Goal: Navigation & Orientation: Find specific page/section

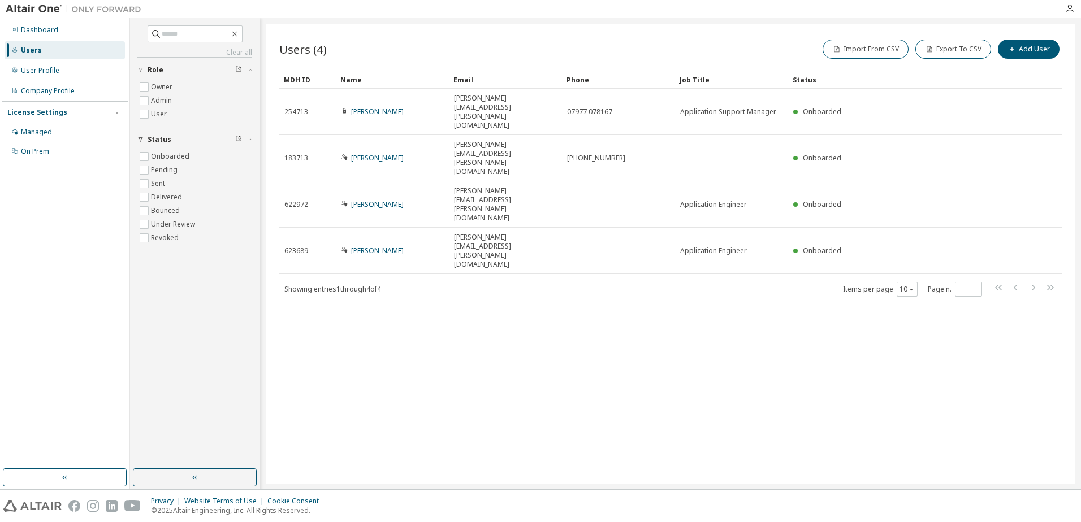
click at [38, 51] on div "Users" at bounding box center [31, 50] width 21 height 9
click at [45, 32] on div "Dashboard" at bounding box center [39, 29] width 37 height 9
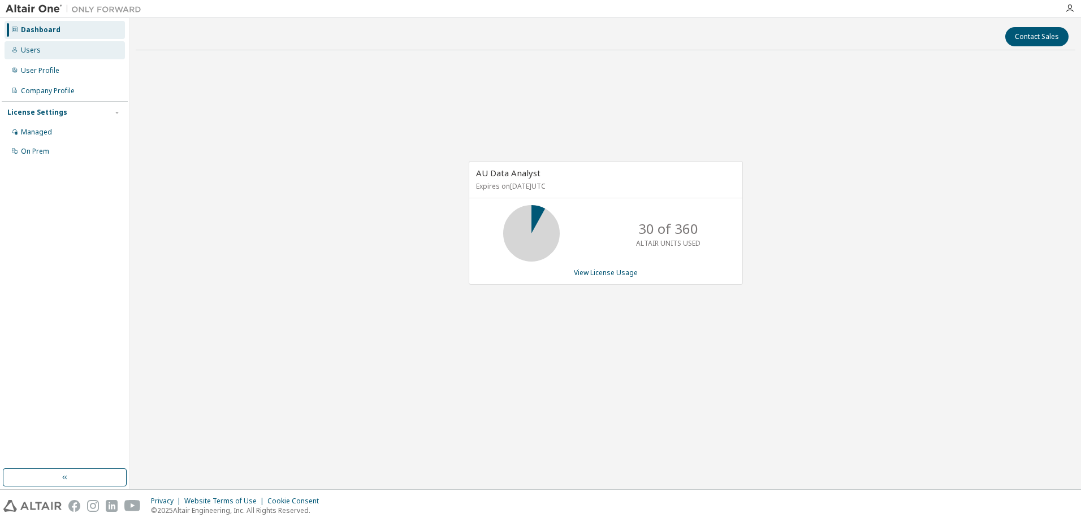
click at [36, 56] on div "Users" at bounding box center [65, 50] width 120 height 18
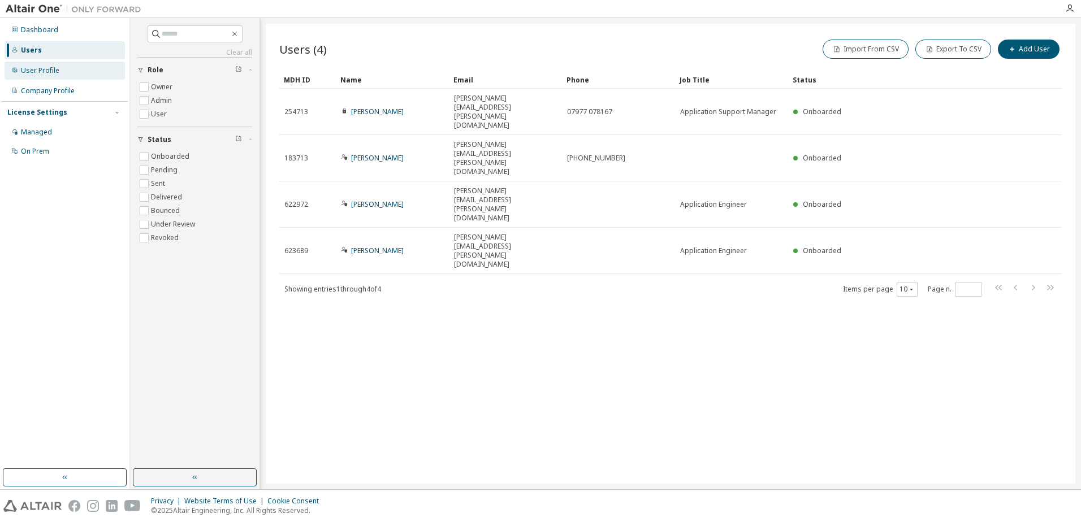
click at [32, 72] on div "User Profile" at bounding box center [40, 70] width 38 height 9
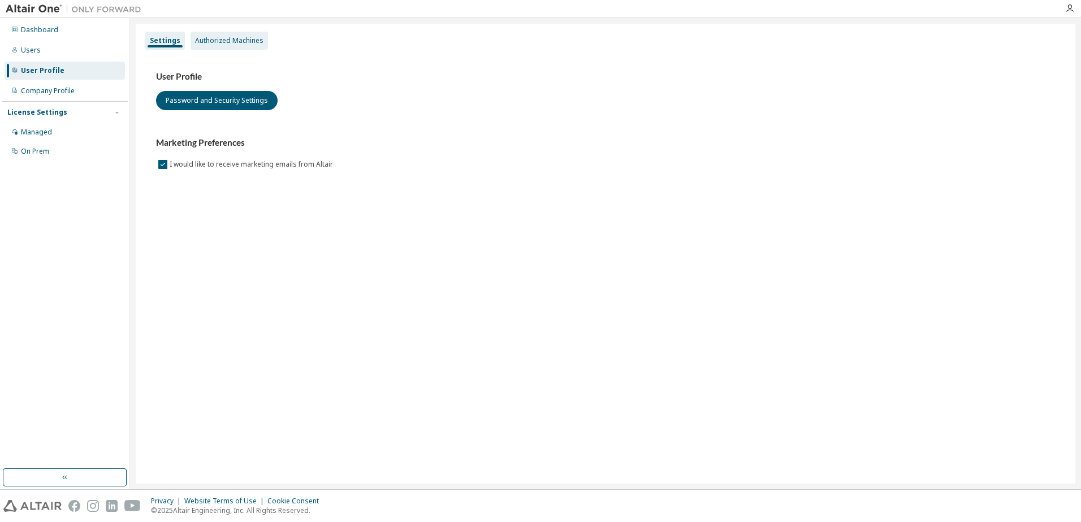
click at [230, 46] on div "Authorized Machines" at bounding box center [229, 41] width 77 height 18
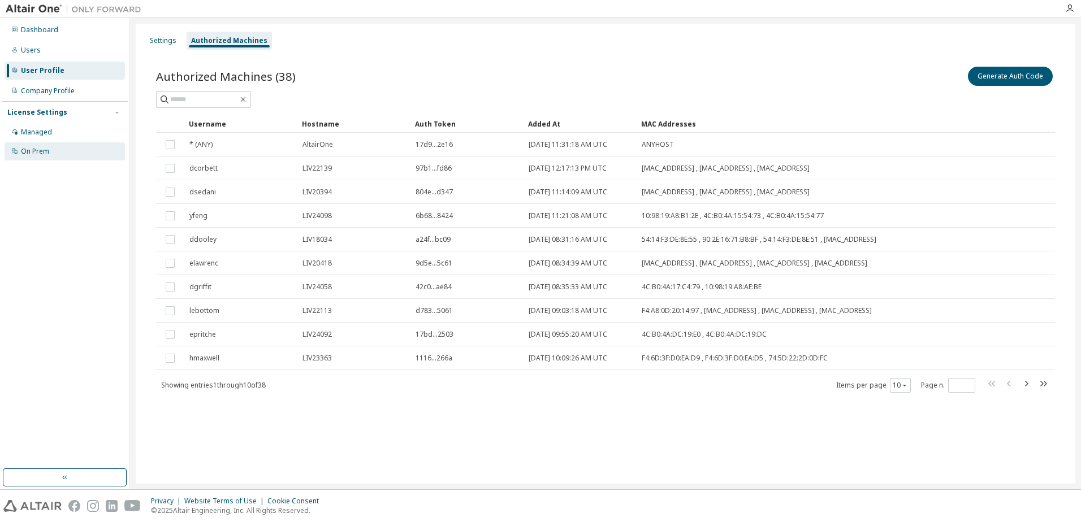
click at [29, 147] on div "On Prem" at bounding box center [35, 151] width 28 height 9
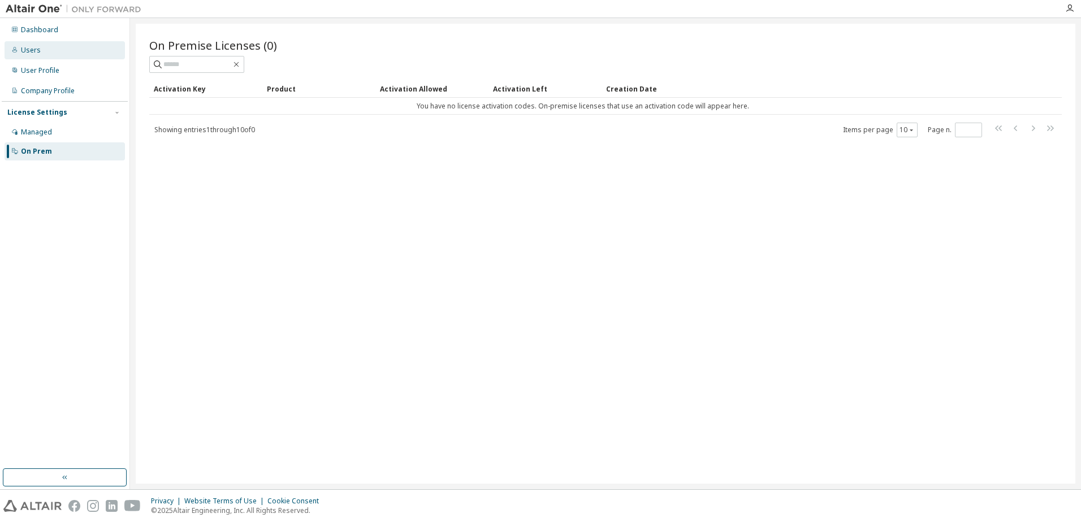
click at [41, 55] on div "Users" at bounding box center [65, 50] width 120 height 18
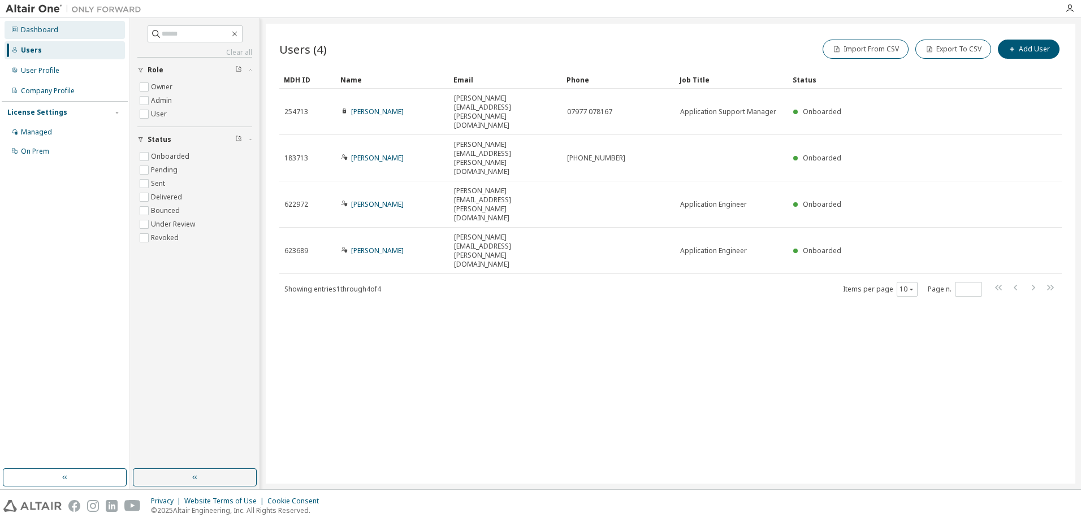
click at [47, 32] on div "Dashboard" at bounding box center [39, 29] width 37 height 9
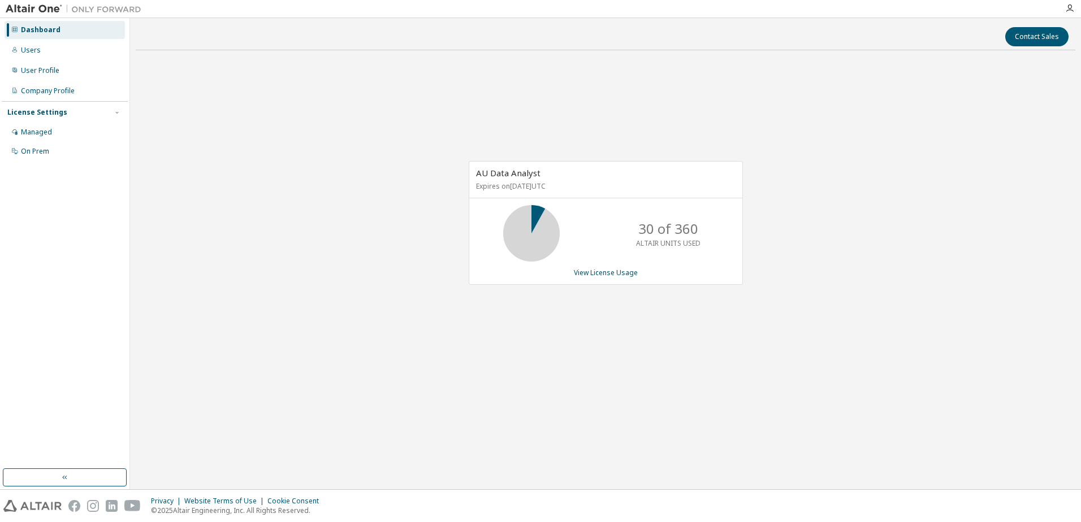
click at [533, 219] on icon at bounding box center [531, 233] width 28 height 28
click at [620, 270] on link "View License Usage" at bounding box center [606, 273] width 64 height 10
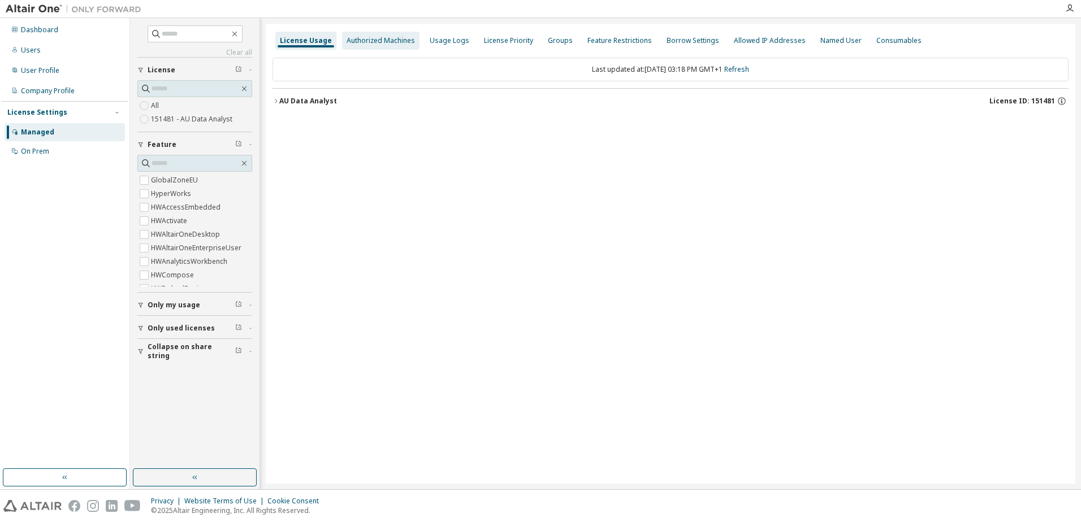
click at [382, 44] on div "Authorized Machines" at bounding box center [381, 40] width 68 height 9
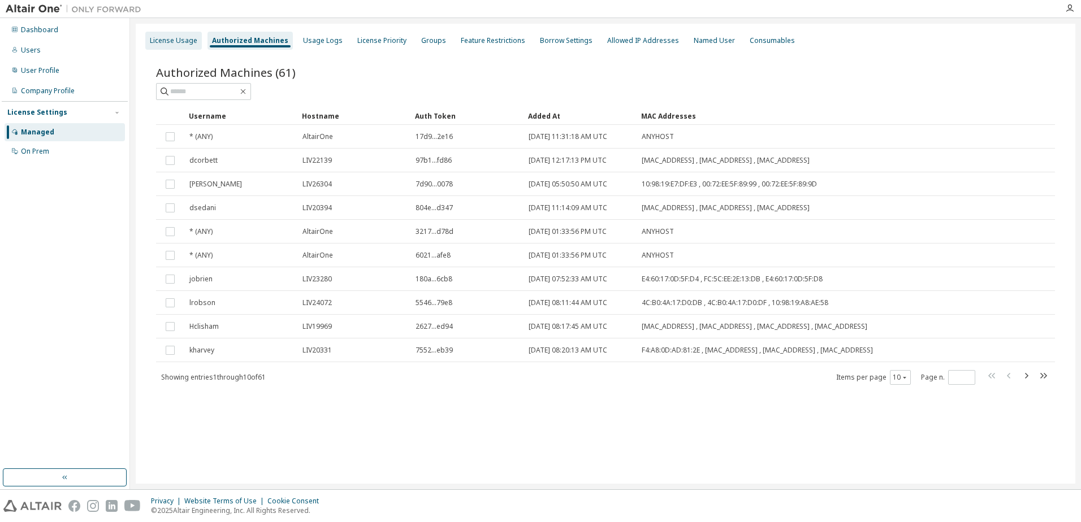
click at [191, 35] on div "License Usage" at bounding box center [173, 41] width 57 height 18
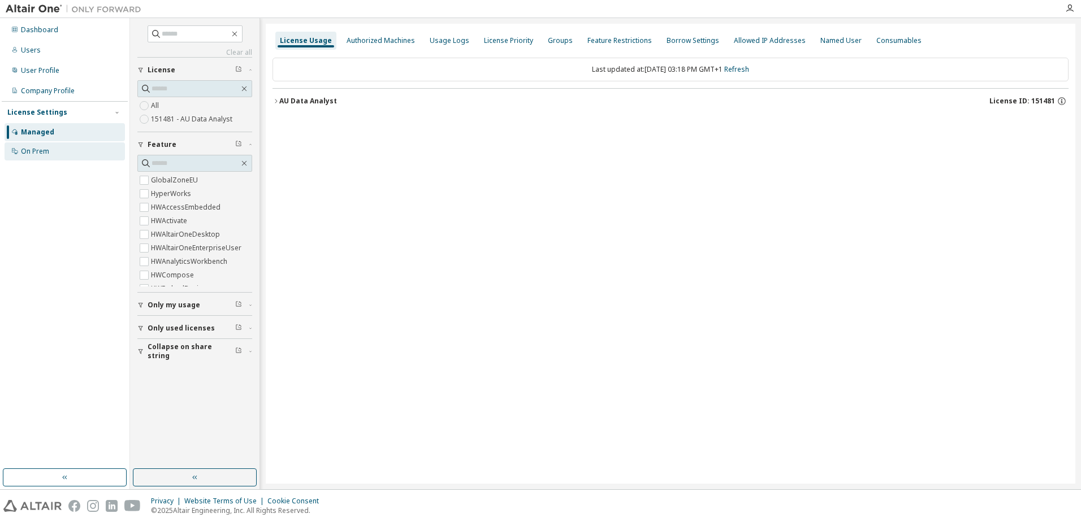
click at [37, 150] on div "On Prem" at bounding box center [35, 151] width 28 height 9
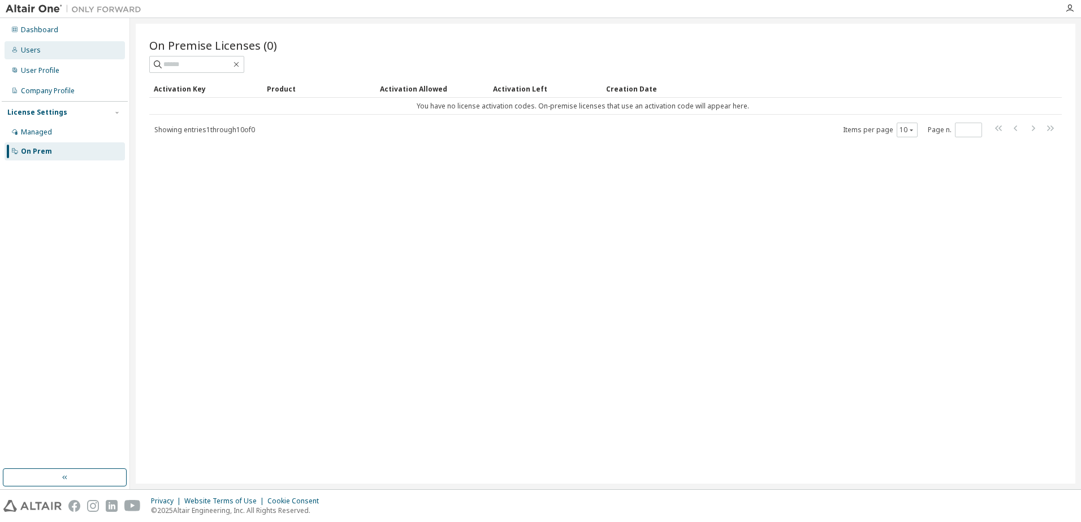
click at [59, 51] on div "Users" at bounding box center [65, 50] width 120 height 18
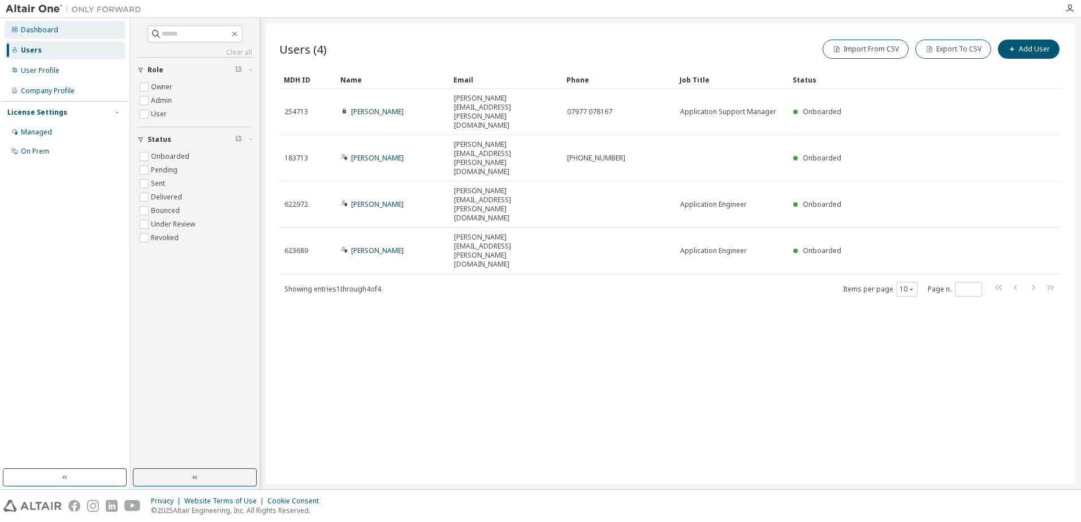
click at [48, 32] on div "Dashboard" at bounding box center [39, 29] width 37 height 9
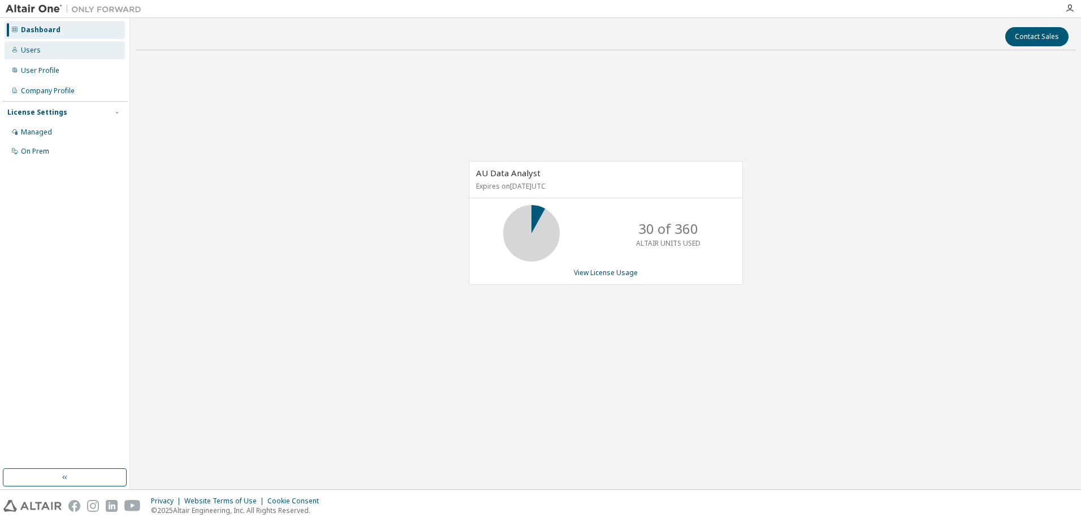
click at [36, 49] on div "Users" at bounding box center [31, 50] width 20 height 9
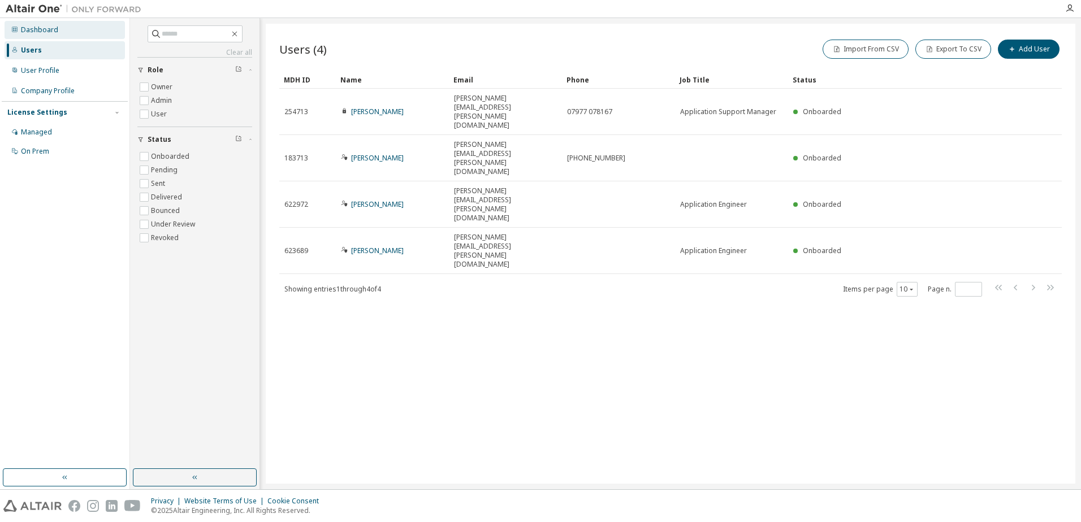
click at [34, 32] on div "Dashboard" at bounding box center [39, 29] width 37 height 9
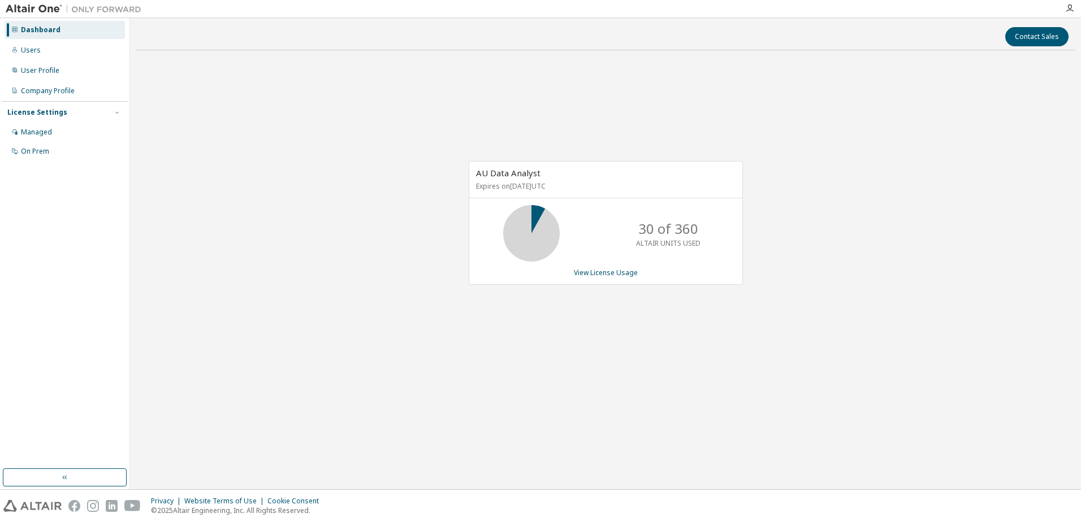
click at [38, 8] on img at bounding box center [76, 8] width 141 height 11
click at [584, 271] on link "View License Usage" at bounding box center [606, 273] width 64 height 10
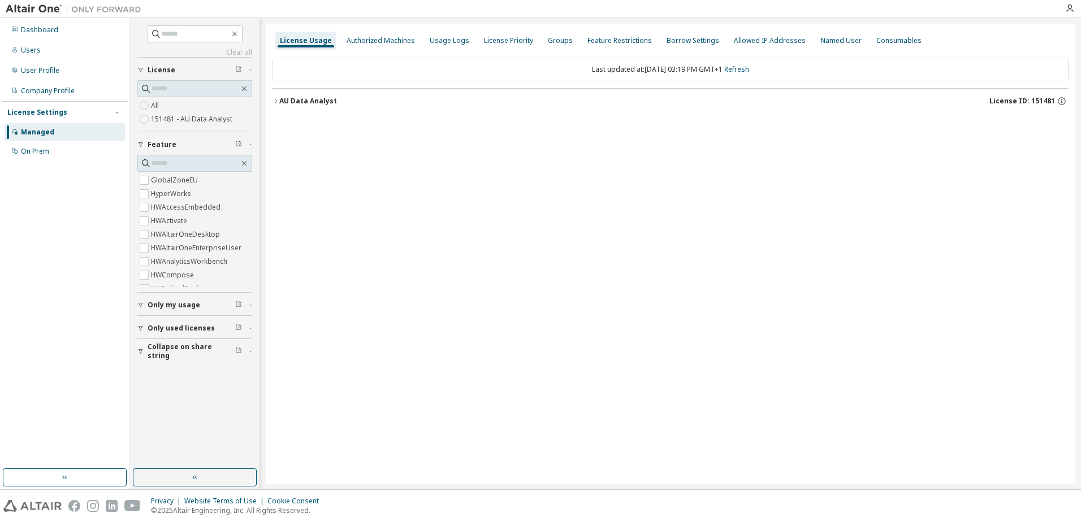
click at [279, 101] on icon "button" at bounding box center [276, 101] width 7 height 7
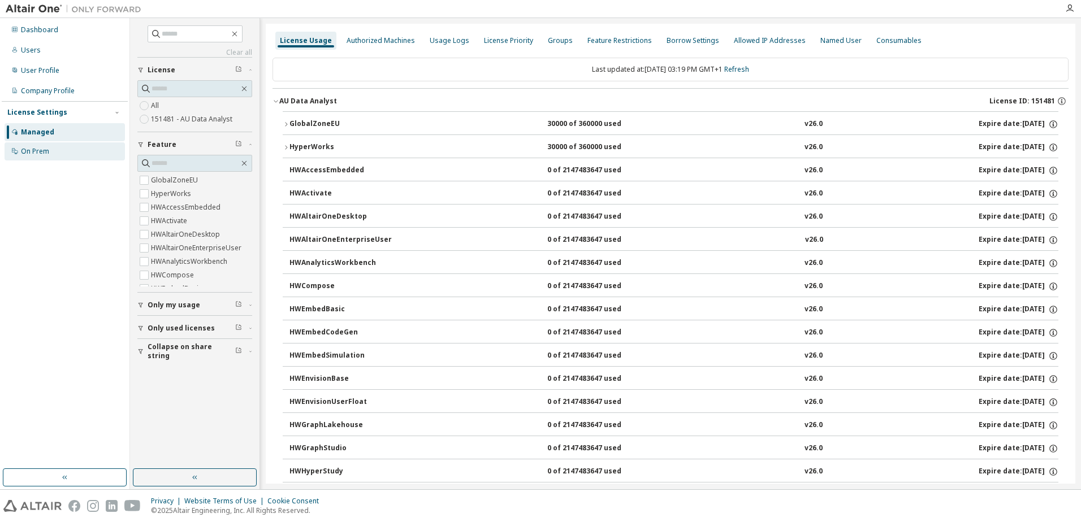
click at [38, 146] on div "On Prem" at bounding box center [65, 151] width 120 height 18
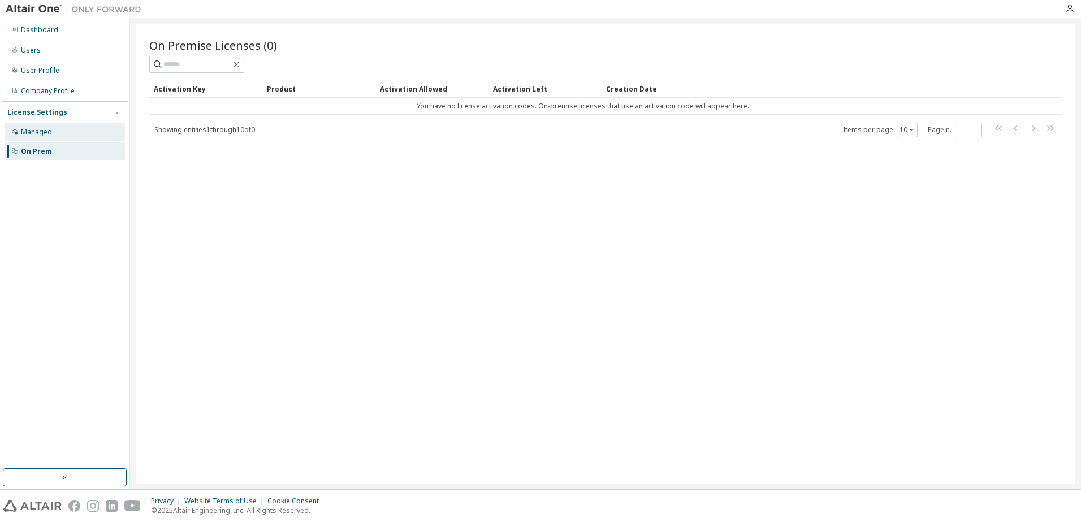
click at [38, 132] on div "Managed" at bounding box center [36, 132] width 31 height 9
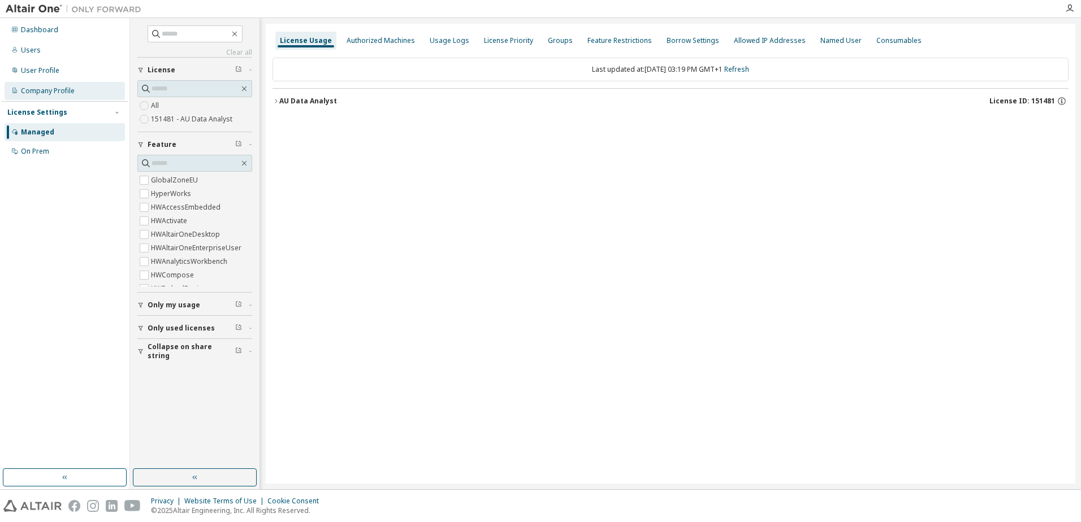
click at [51, 87] on div "Company Profile" at bounding box center [48, 91] width 54 height 9
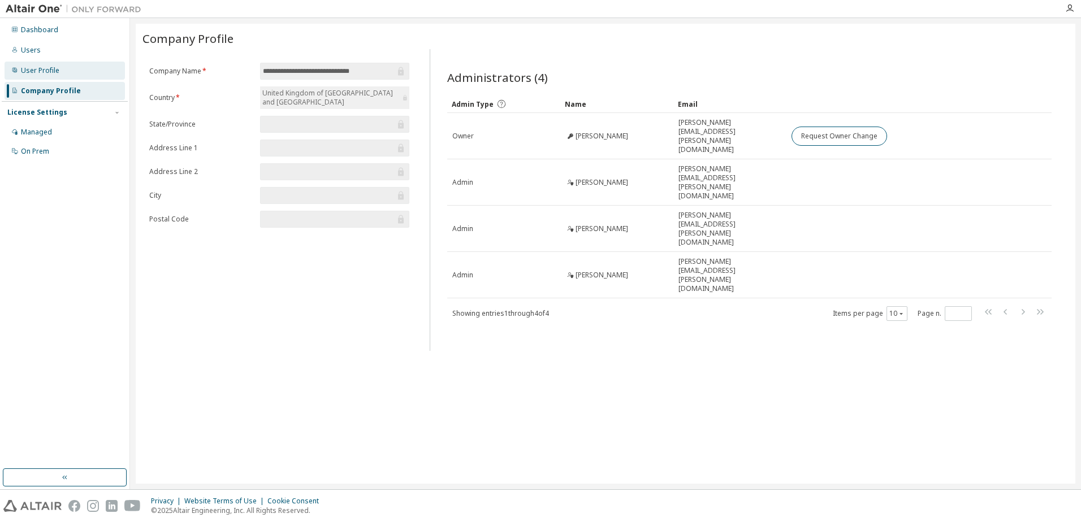
click at [50, 73] on div "User Profile" at bounding box center [40, 70] width 38 height 9
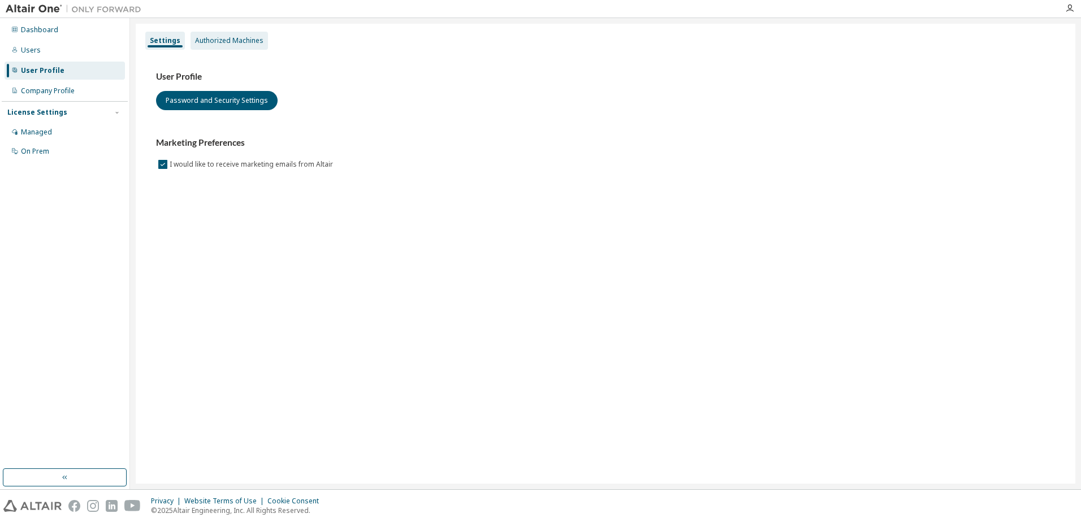
click at [222, 42] on div "Authorized Machines" at bounding box center [229, 40] width 68 height 9
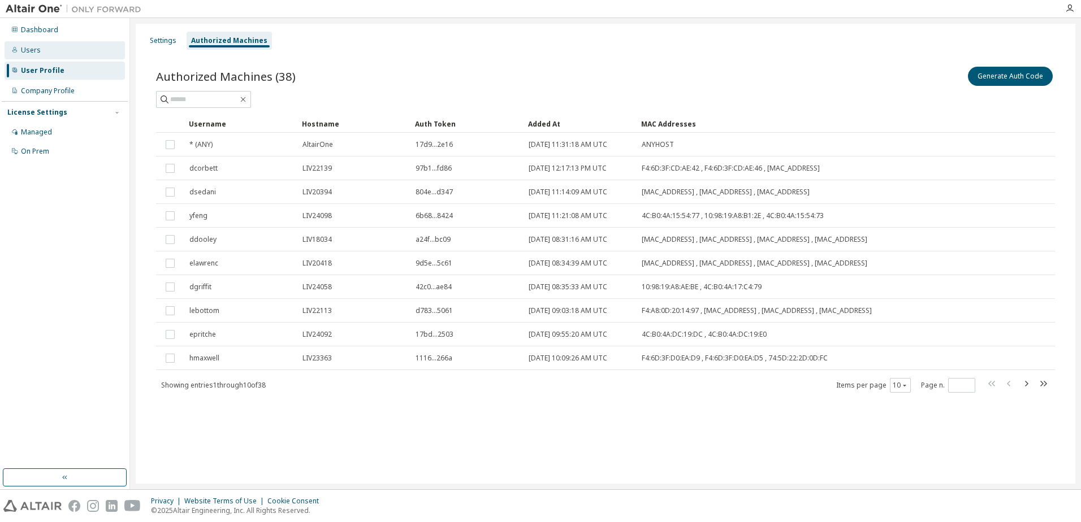
click at [38, 47] on div "Users" at bounding box center [31, 50] width 20 height 9
